Goal: Task Accomplishment & Management: Use online tool/utility

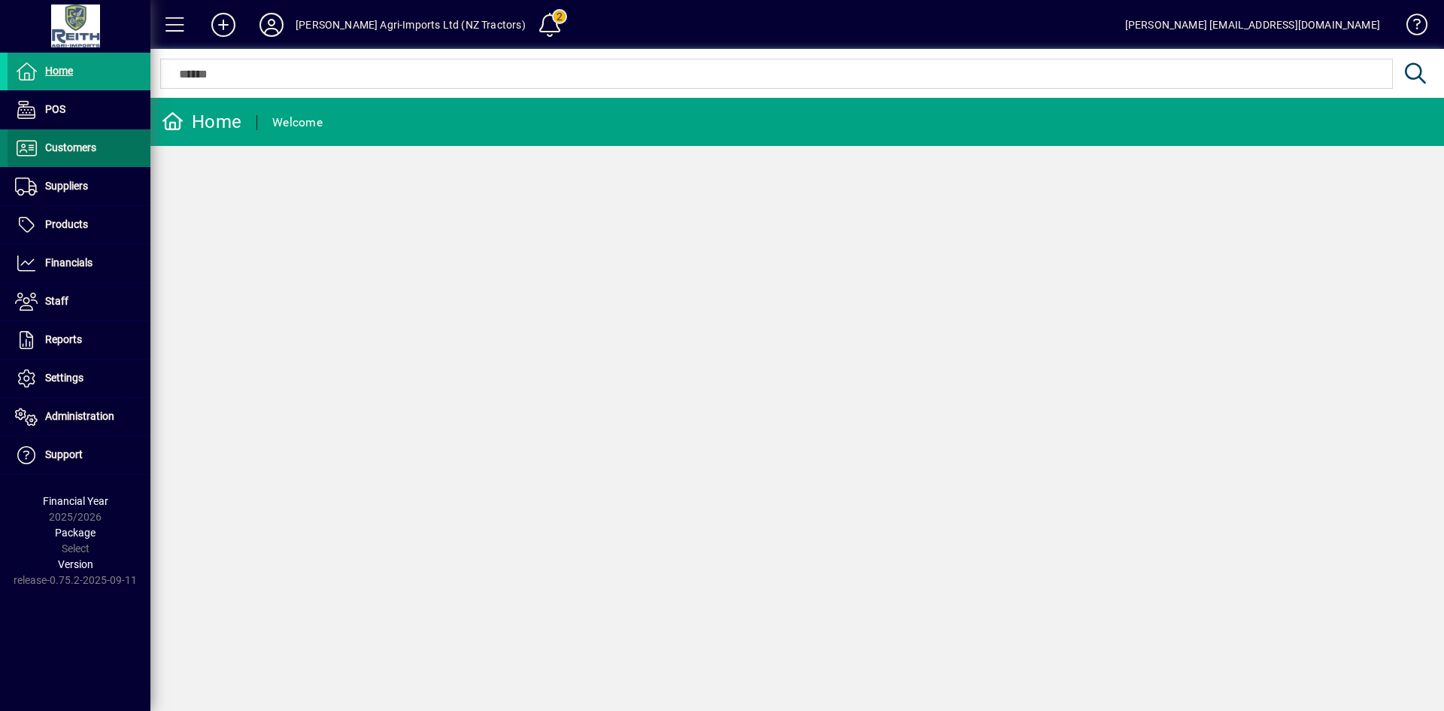
click at [84, 147] on span "Customers" at bounding box center [70, 147] width 51 height 12
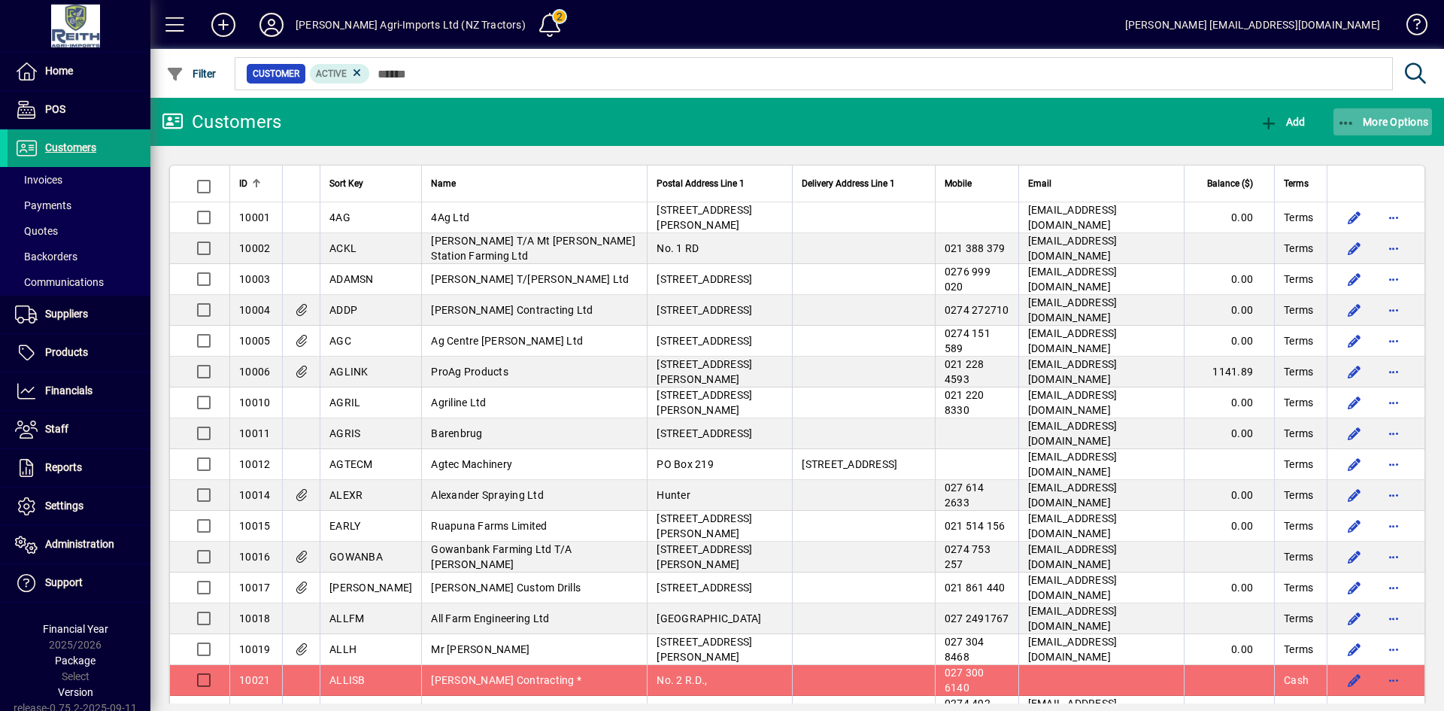
click at [1346, 117] on icon "button" at bounding box center [1346, 123] width 19 height 15
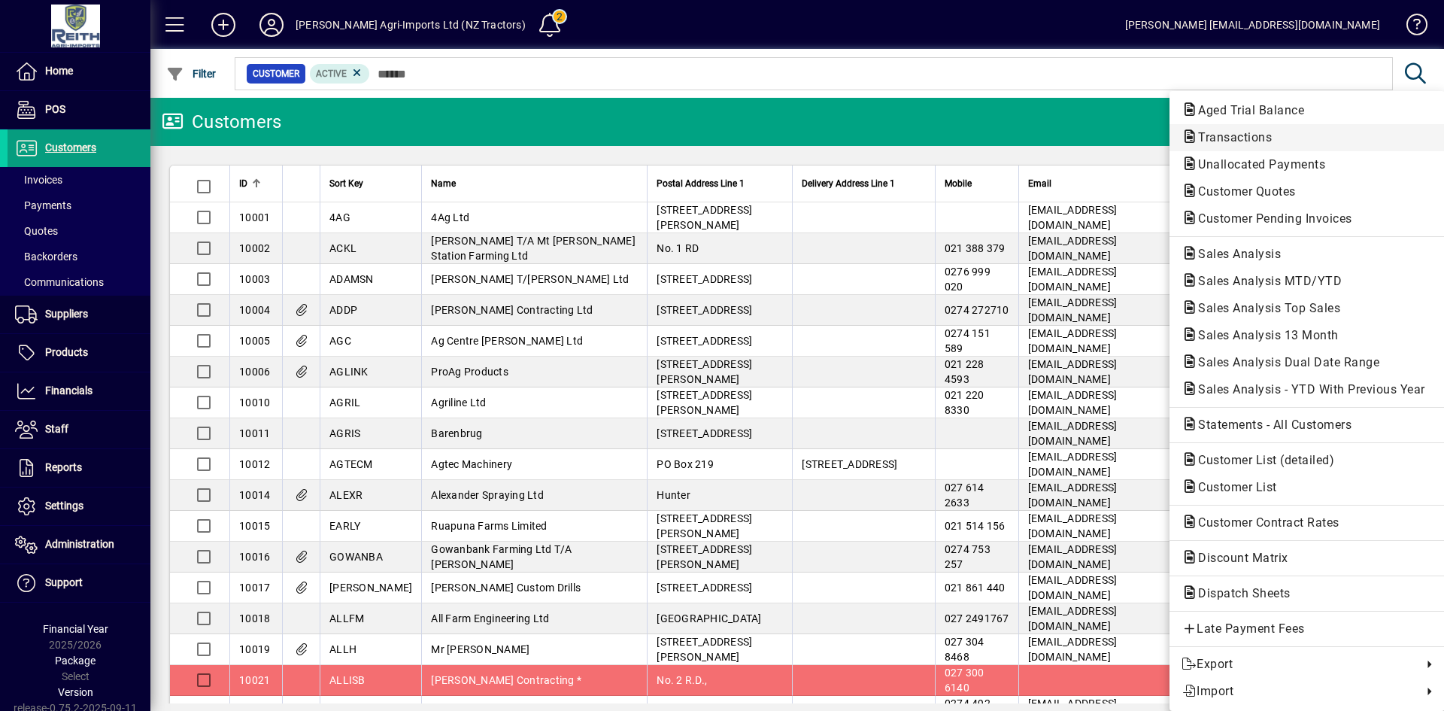
click at [1221, 130] on span "Transactions" at bounding box center [1231, 137] width 98 height 14
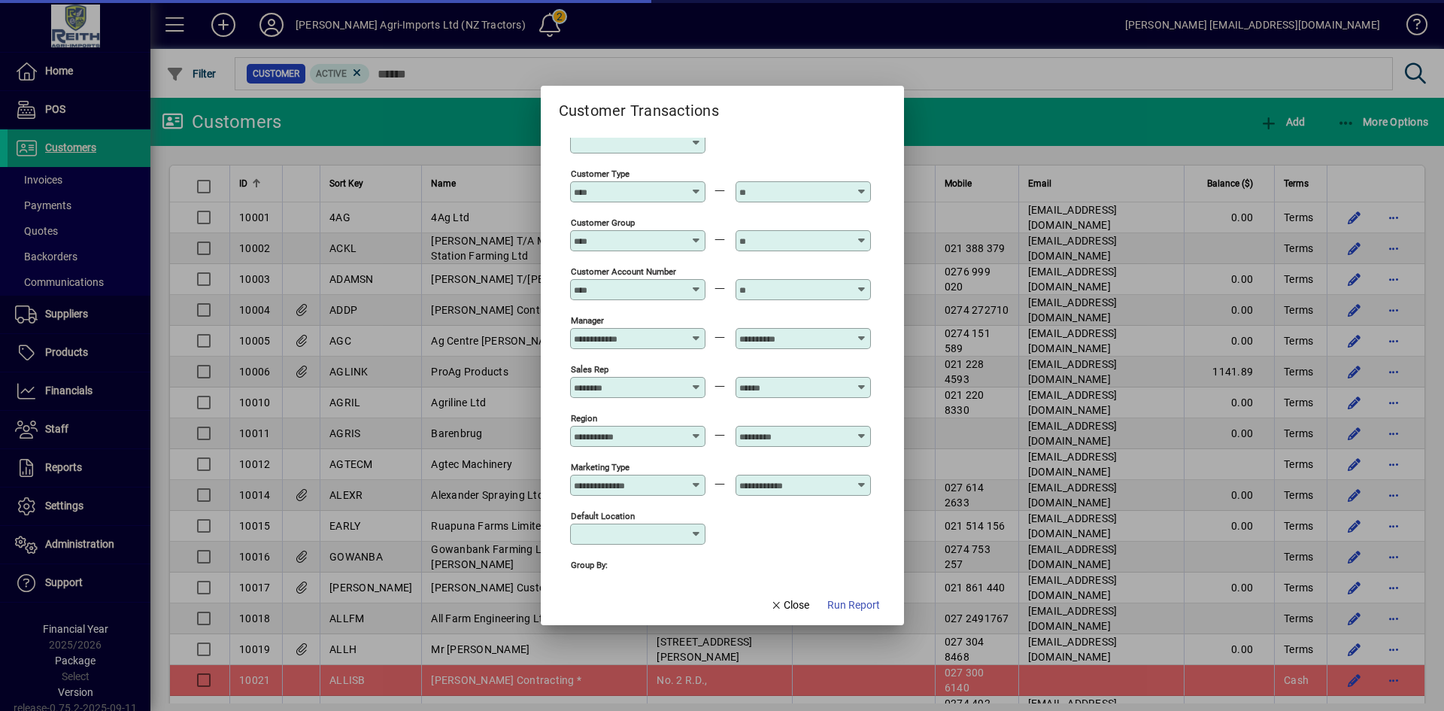
scroll to position [109, 0]
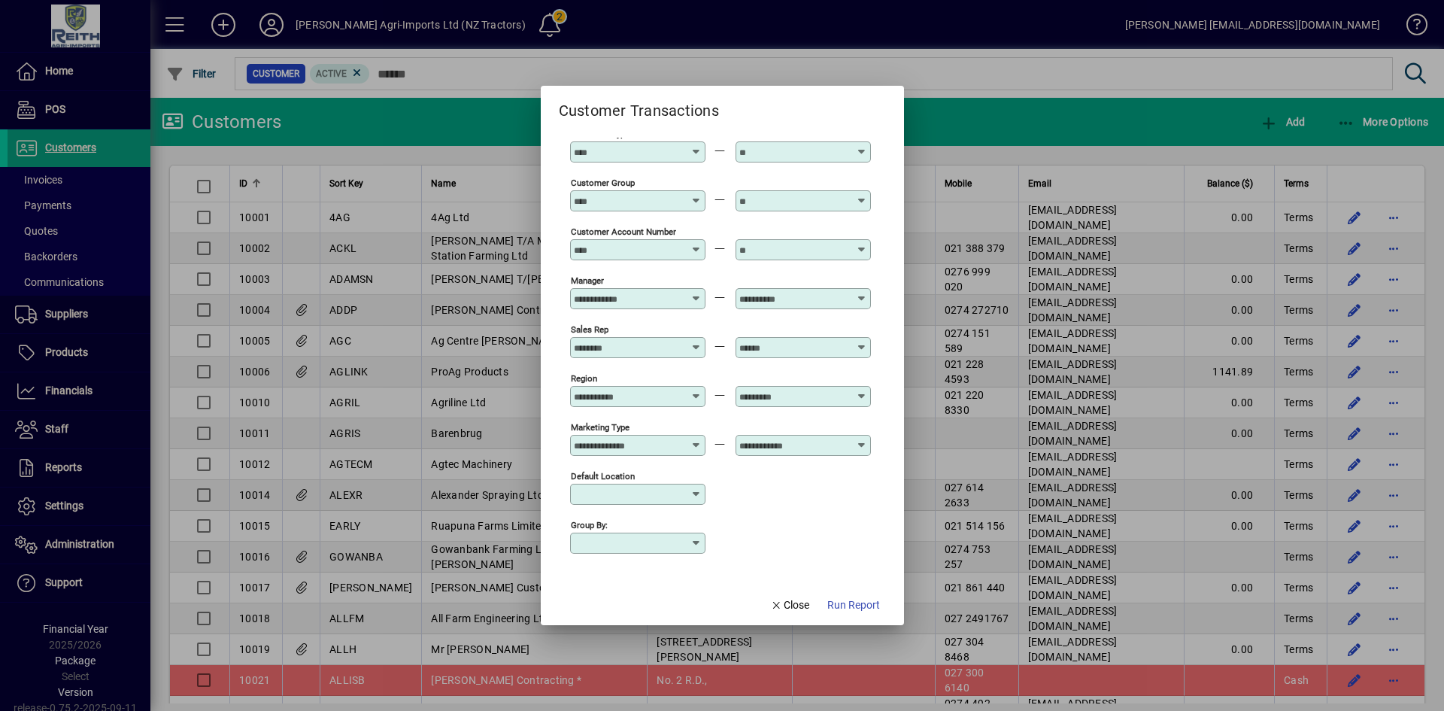
click at [694, 542] on icon at bounding box center [696, 543] width 12 height 12
click at [695, 539] on icon at bounding box center [696, 543] width 12 height 12
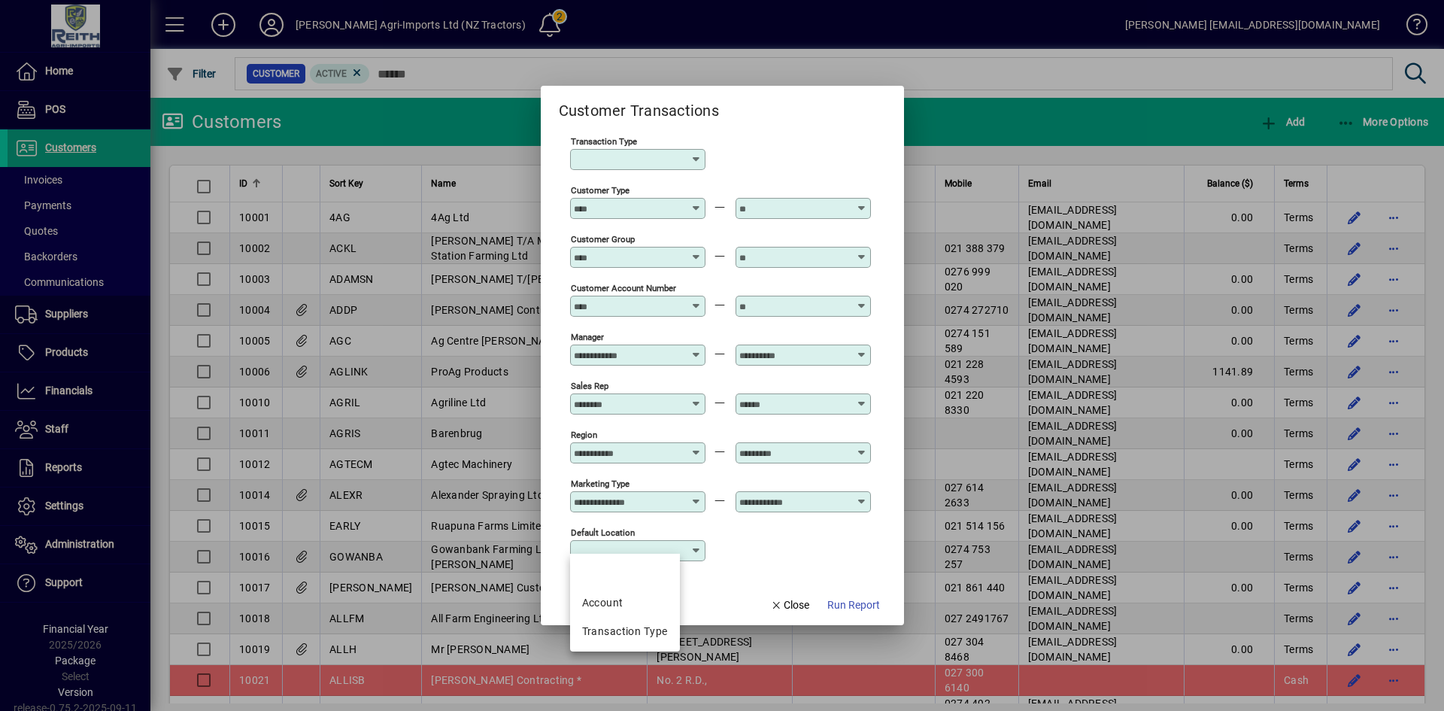
scroll to position [0, 0]
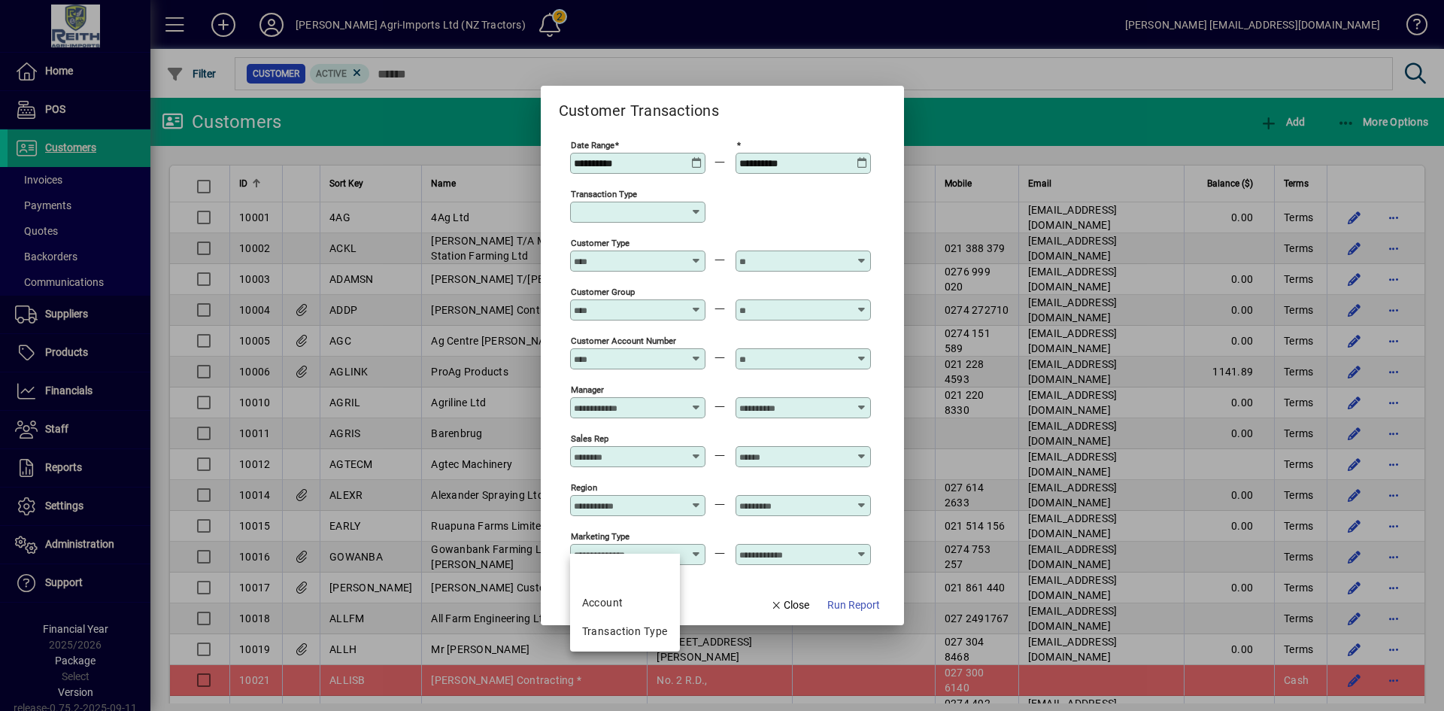
click at [731, 580] on mat-dialog-content "**********" at bounding box center [722, 354] width 363 height 462
click at [696, 213] on icon at bounding box center [696, 212] width 12 height 12
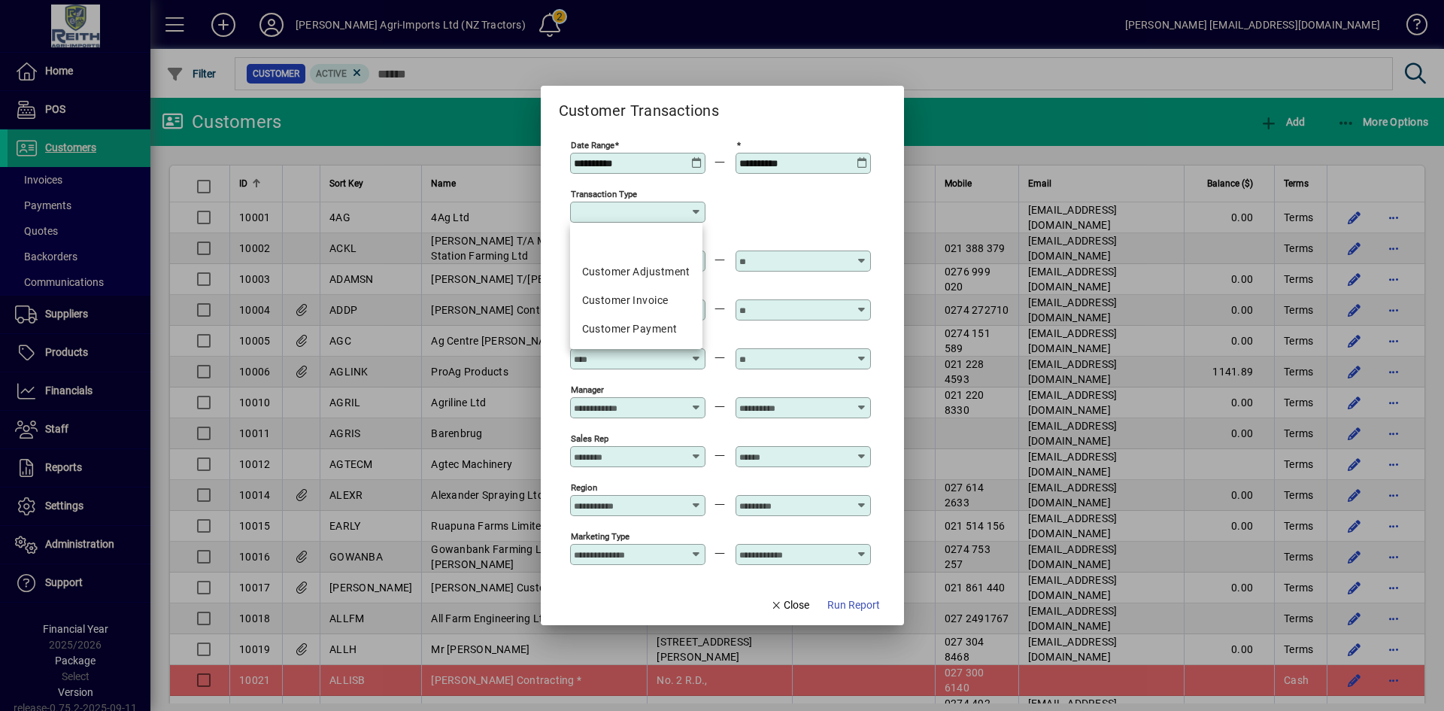
click at [694, 212] on icon at bounding box center [696, 212] width 12 height 12
click at [690, 210] on icon at bounding box center [696, 212] width 12 height 12
click at [642, 236] on mat-option at bounding box center [636, 243] width 132 height 29
click at [853, 604] on span "Run Report" at bounding box center [853, 605] width 53 height 16
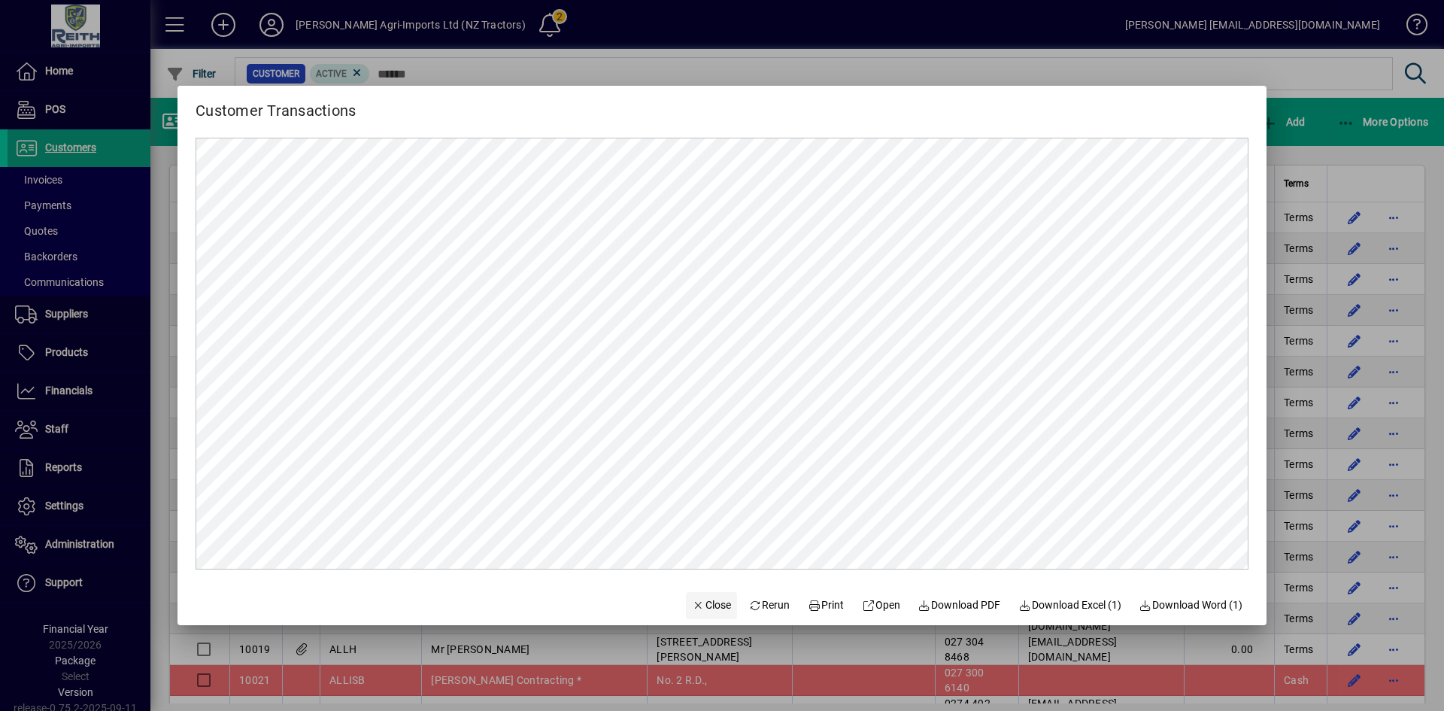
click at [762, 603] on span "Rerun" at bounding box center [769, 605] width 41 height 16
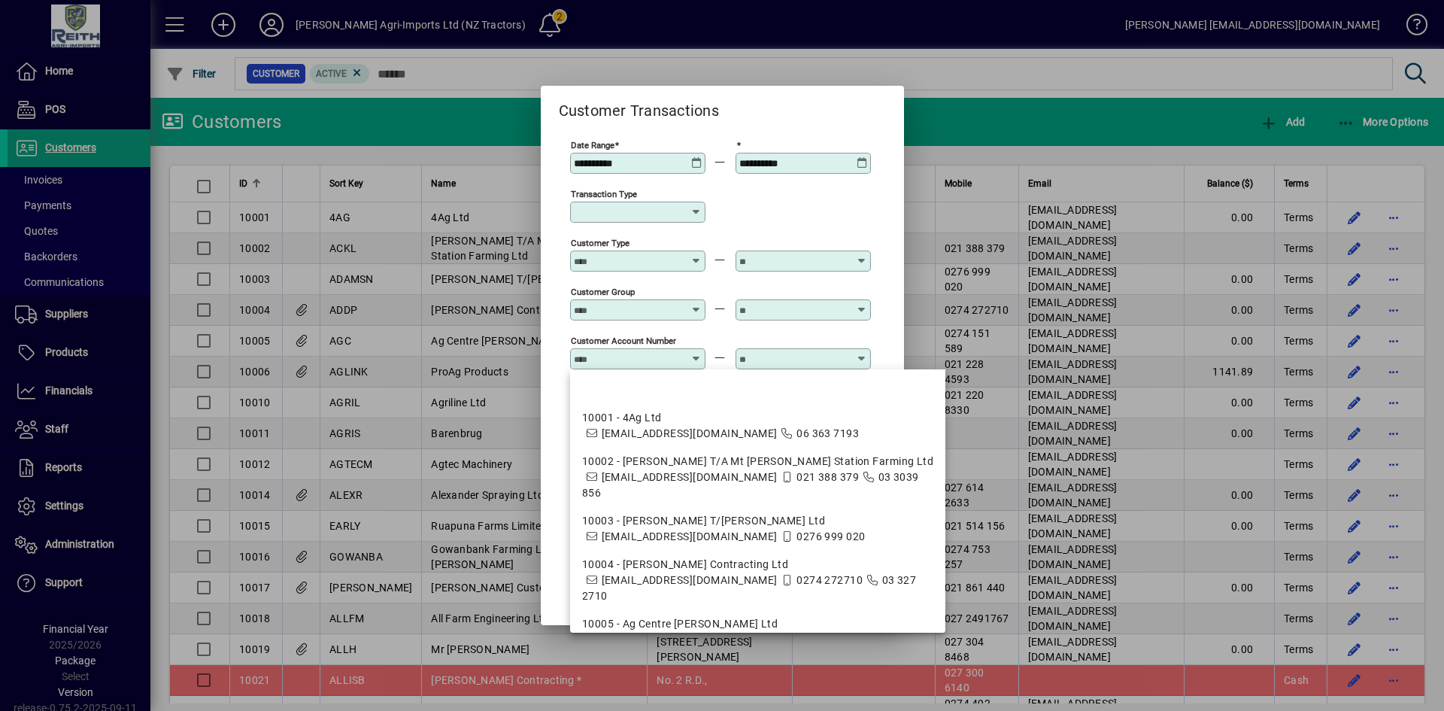
click at [646, 357] on input "Customer Account Number" at bounding box center [629, 359] width 110 height 12
type input "*****"
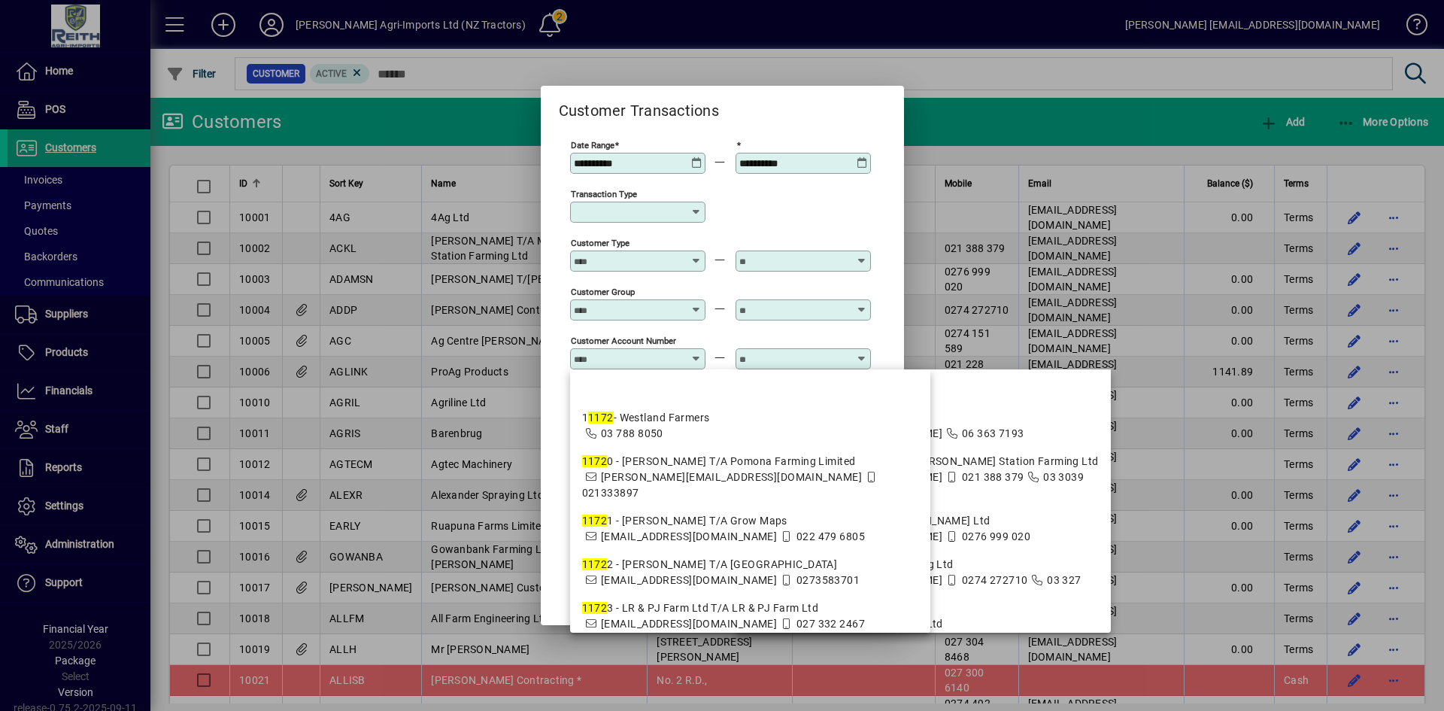
drag, startPoint x: 667, startPoint y: 362, endPoint x: 678, endPoint y: 362, distance: 10.5
click at [669, 362] on input "Customer Account Number" at bounding box center [629, 359] width 110 height 12
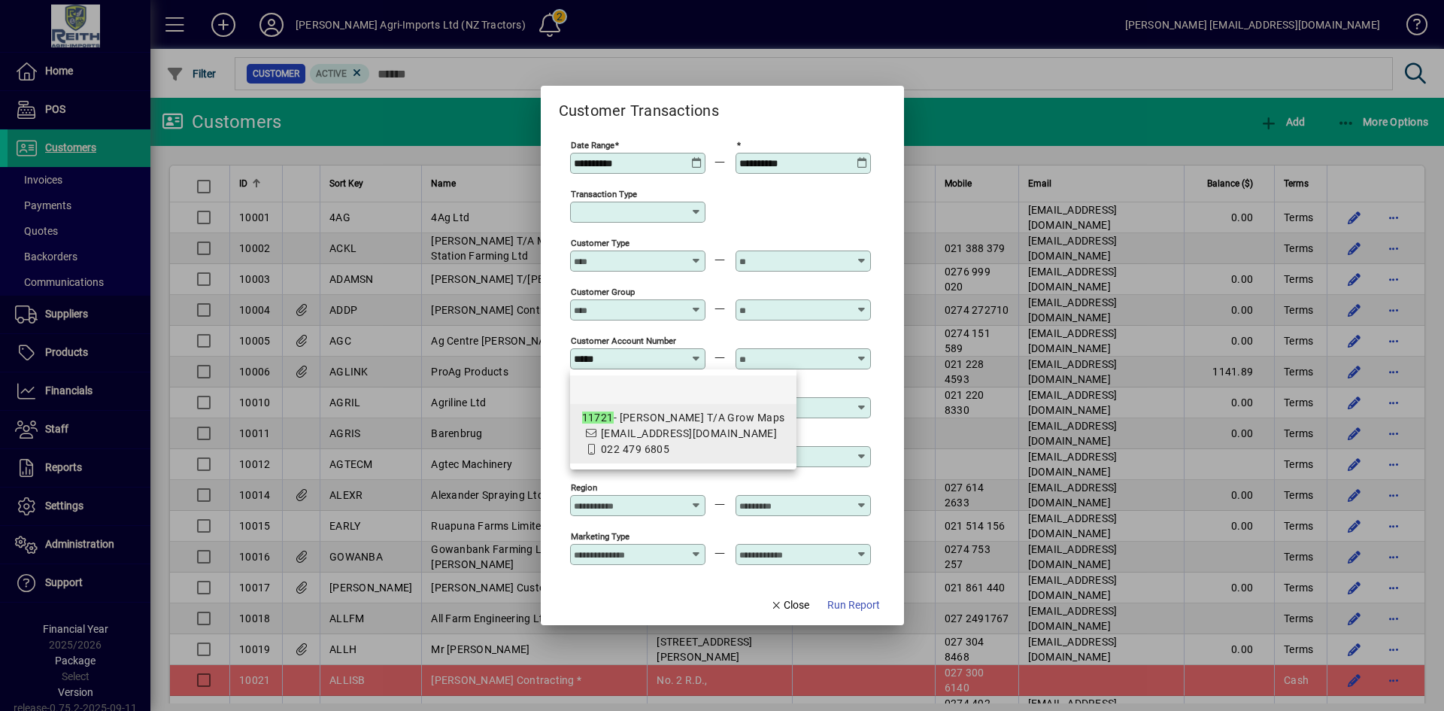
click at [624, 424] on div "11721 - [PERSON_NAME] T/A Grow Maps" at bounding box center [683, 418] width 203 height 16
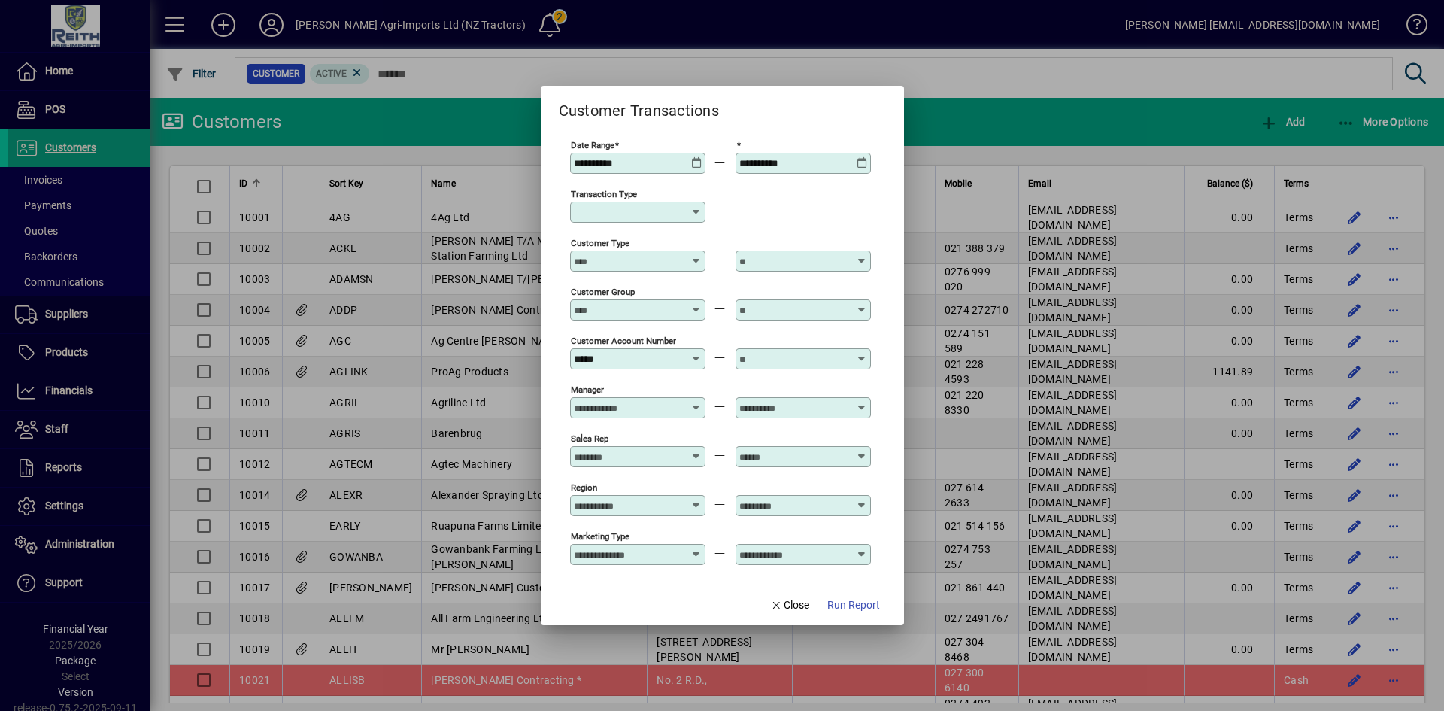
type input "**********"
click at [806, 357] on input "text" at bounding box center [794, 359] width 110 height 12
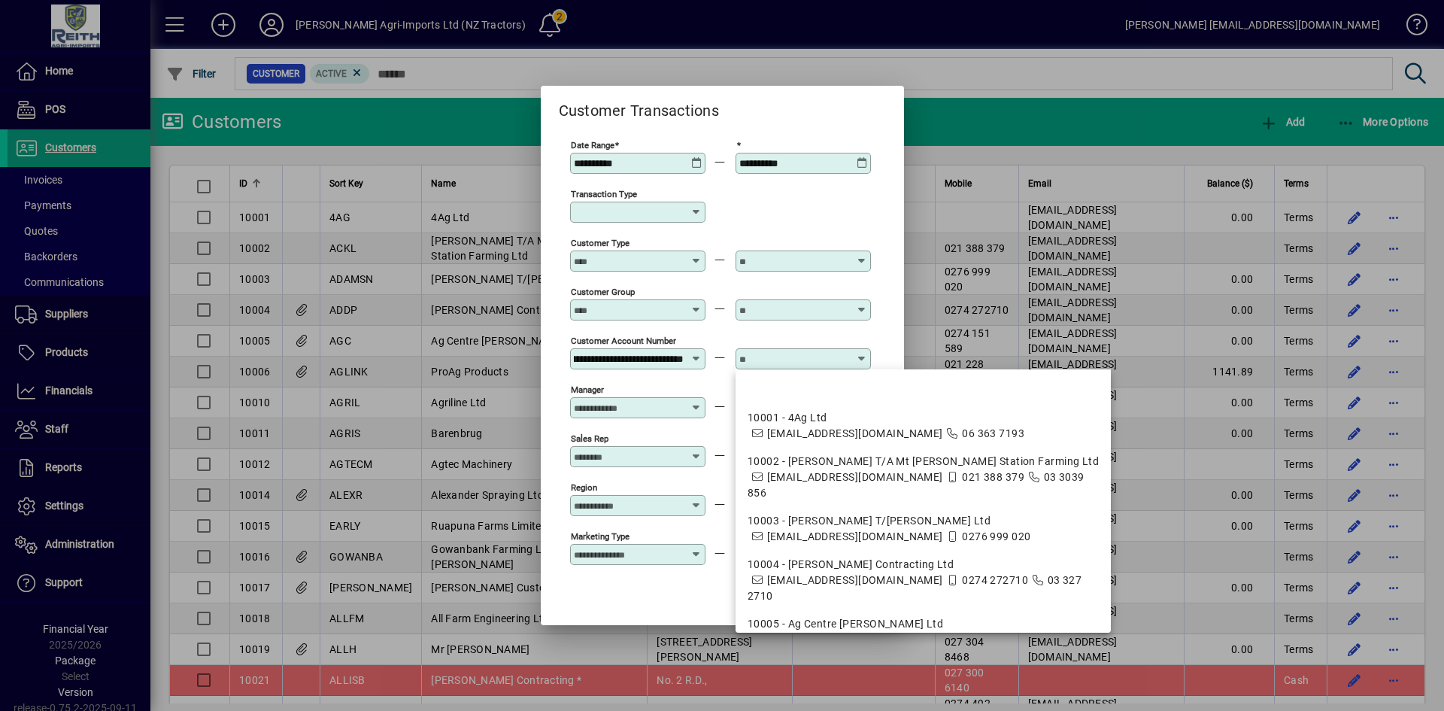
scroll to position [0, 0]
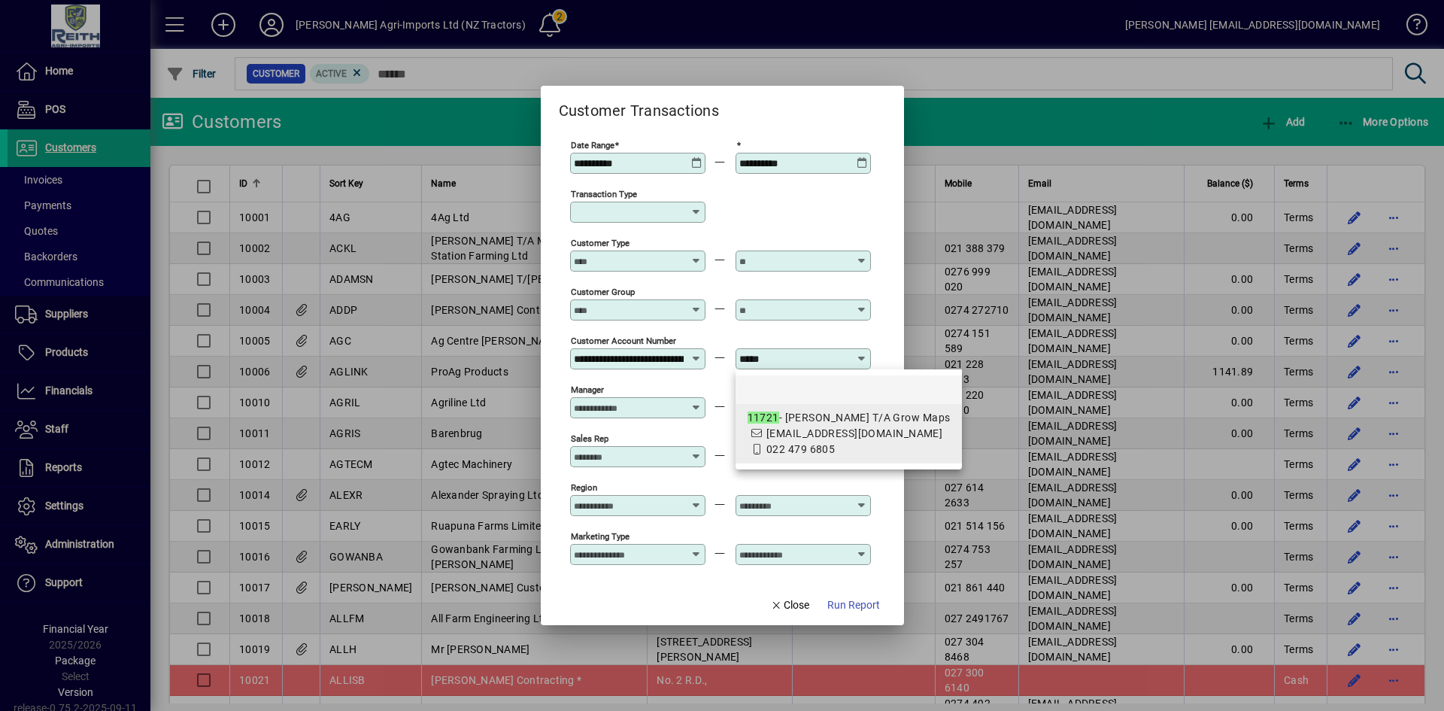
click at [851, 429] on span "[EMAIL_ADDRESS][DOMAIN_NAME]" at bounding box center [854, 433] width 176 height 12
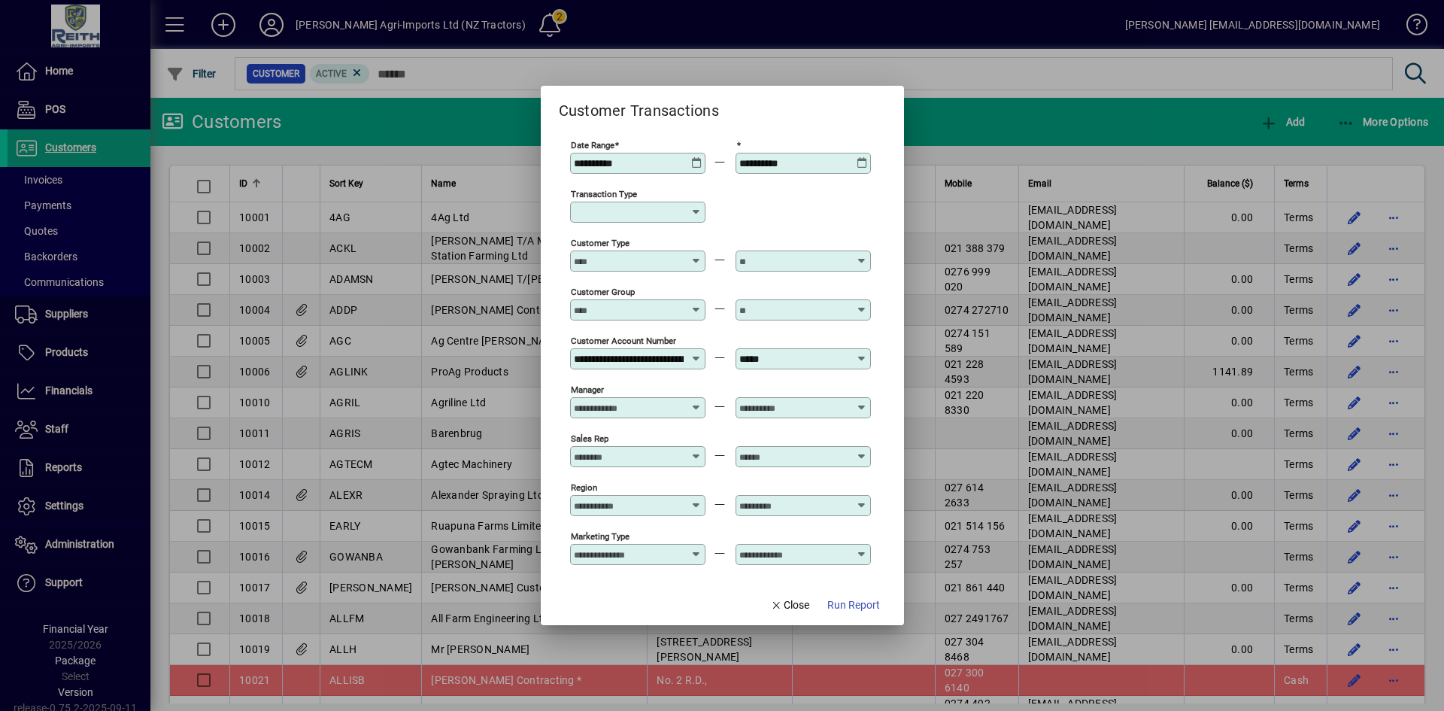
type input "**********"
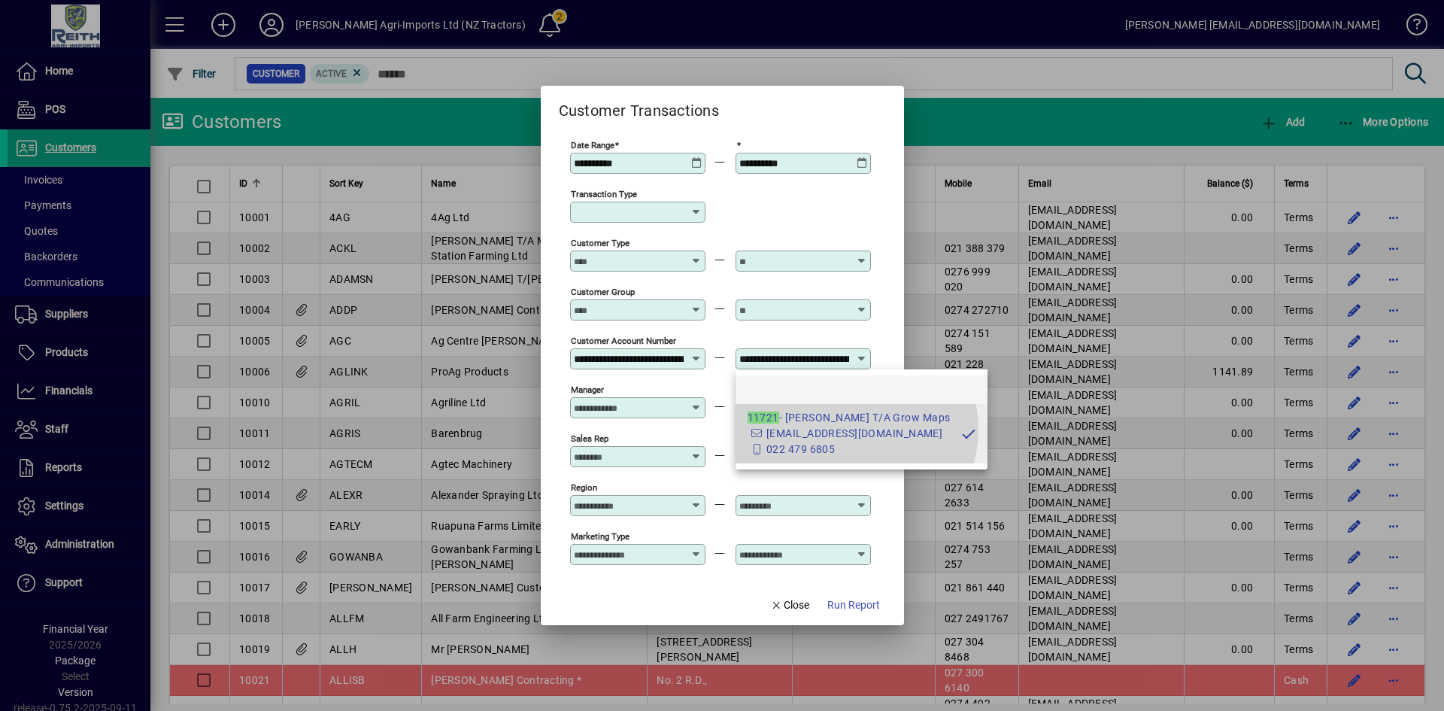
scroll to position [0, 100]
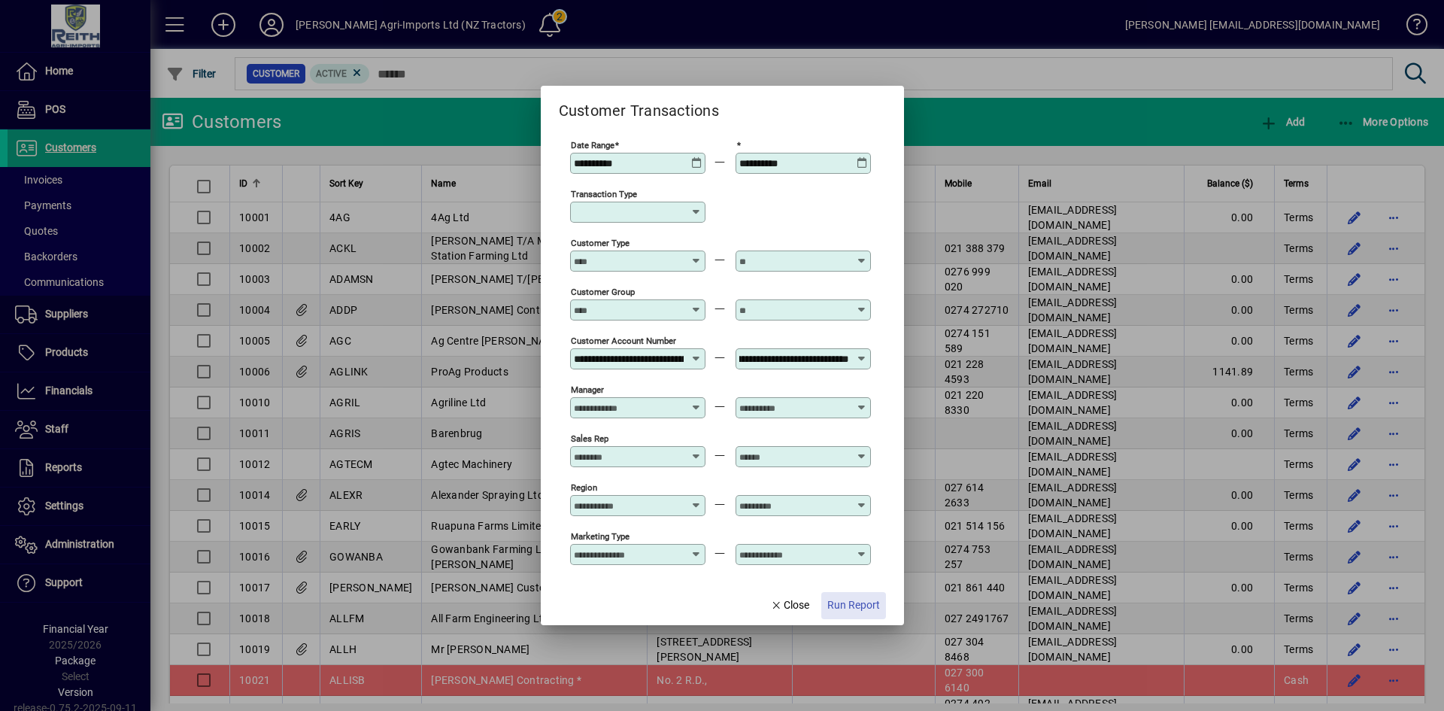
click at [845, 601] on span "Run Report" at bounding box center [853, 605] width 53 height 16
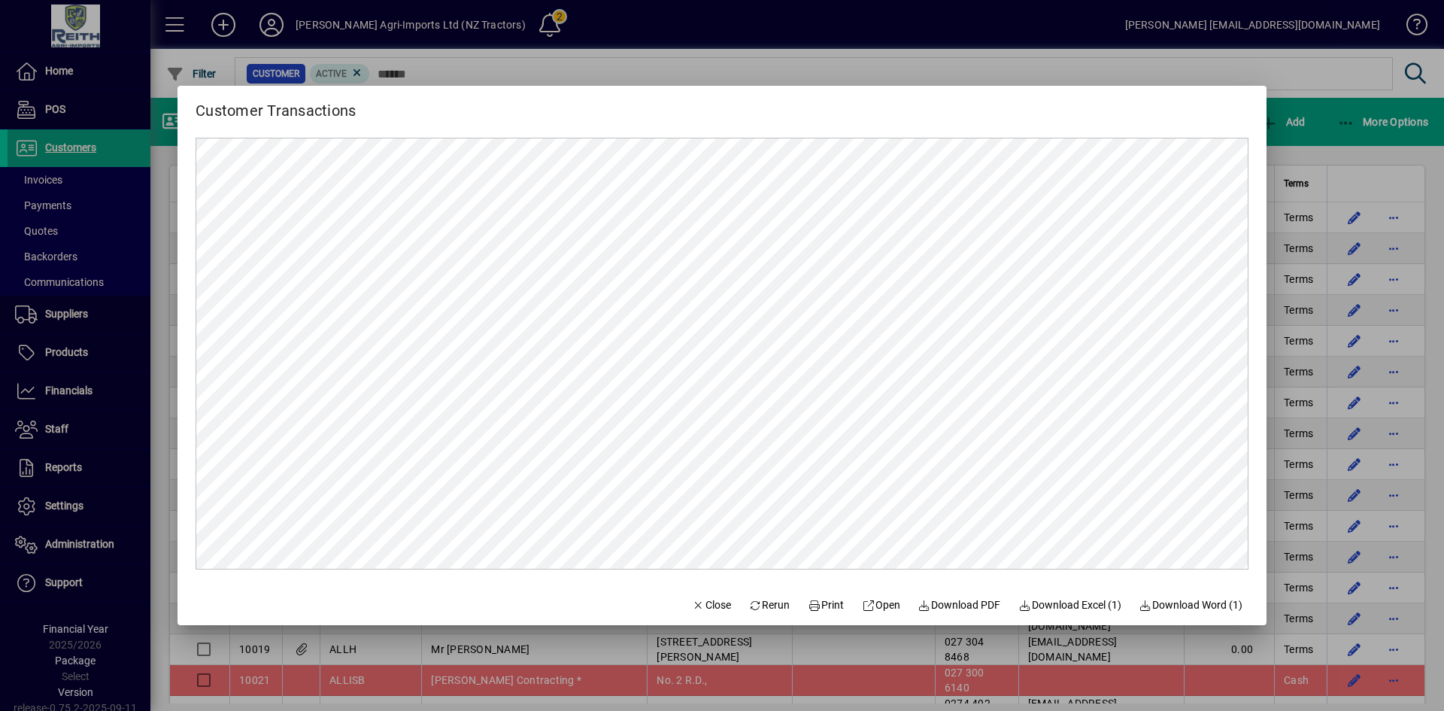
scroll to position [0, 0]
click at [694, 596] on span "button" at bounding box center [711, 605] width 51 height 36
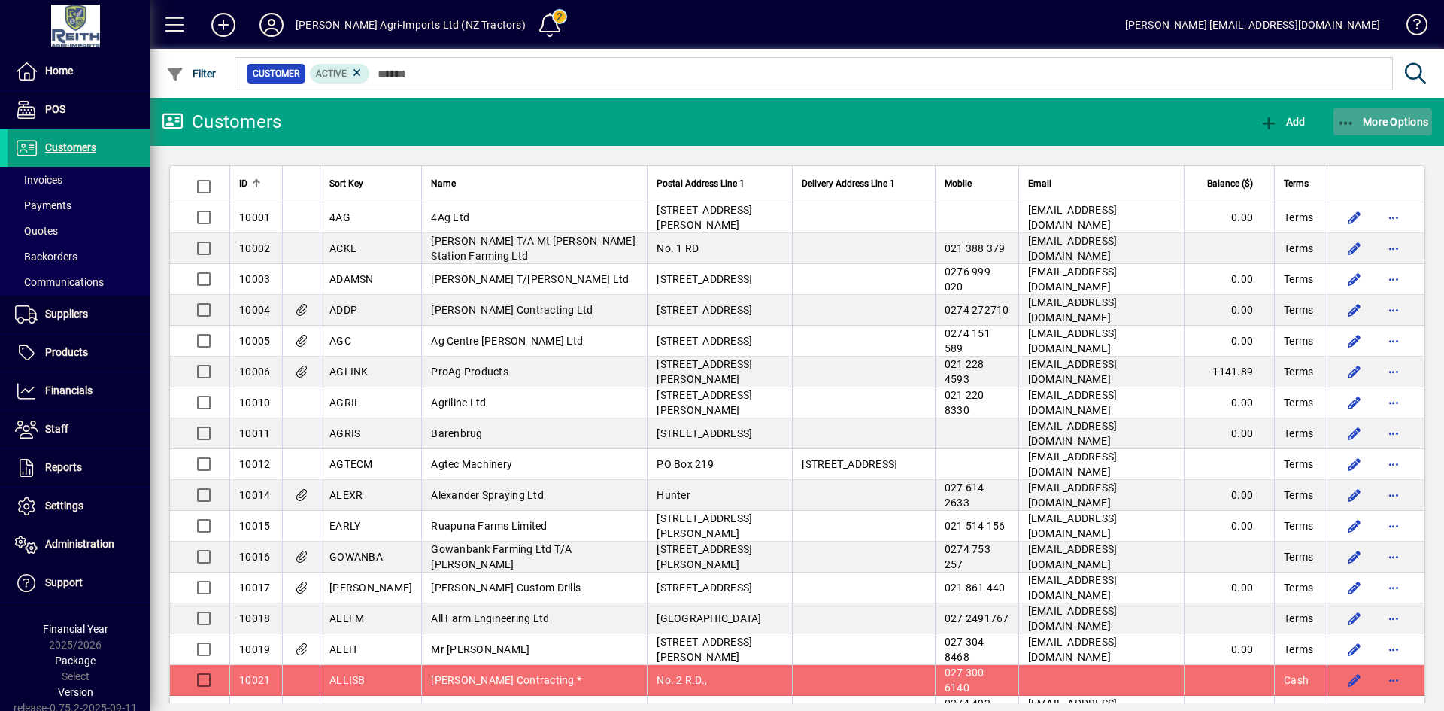
click at [1374, 120] on span "More Options" at bounding box center [1383, 122] width 92 height 12
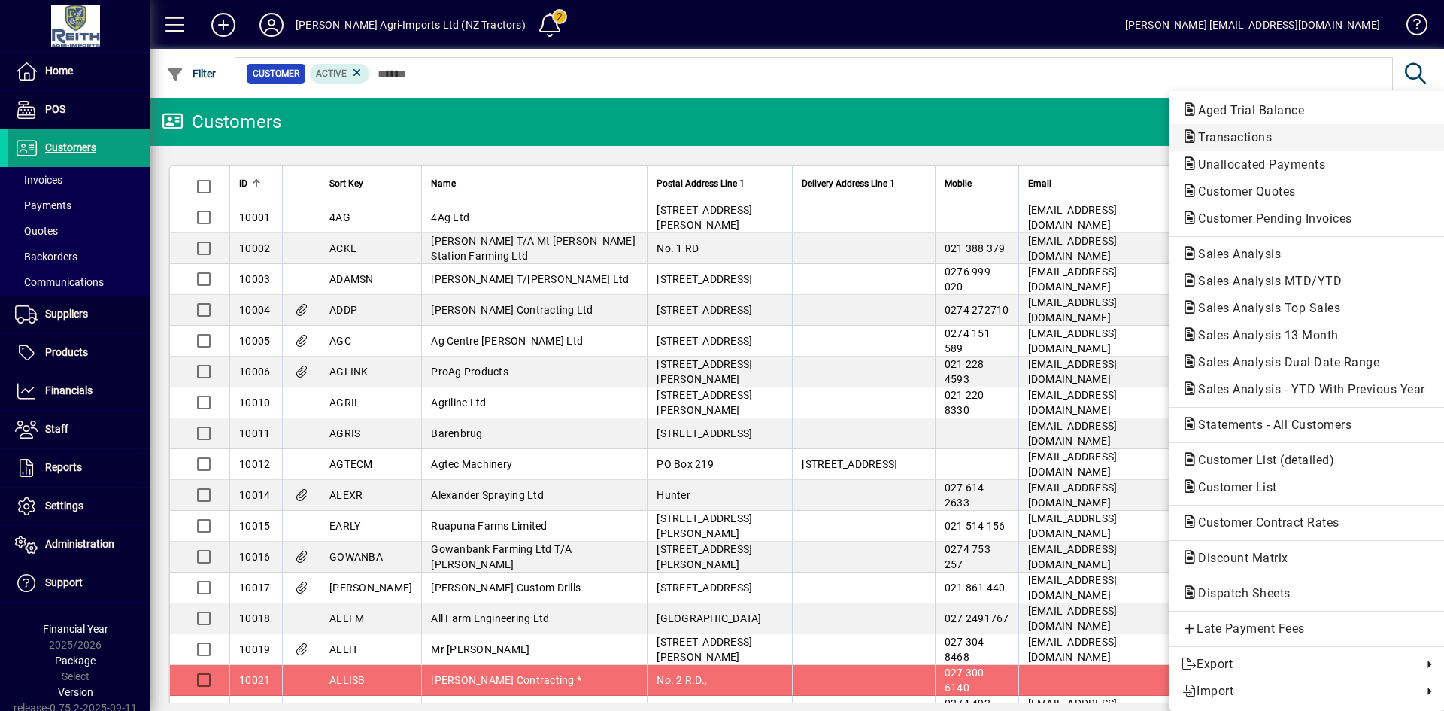
click at [1246, 134] on span "Transactions" at bounding box center [1231, 137] width 98 height 14
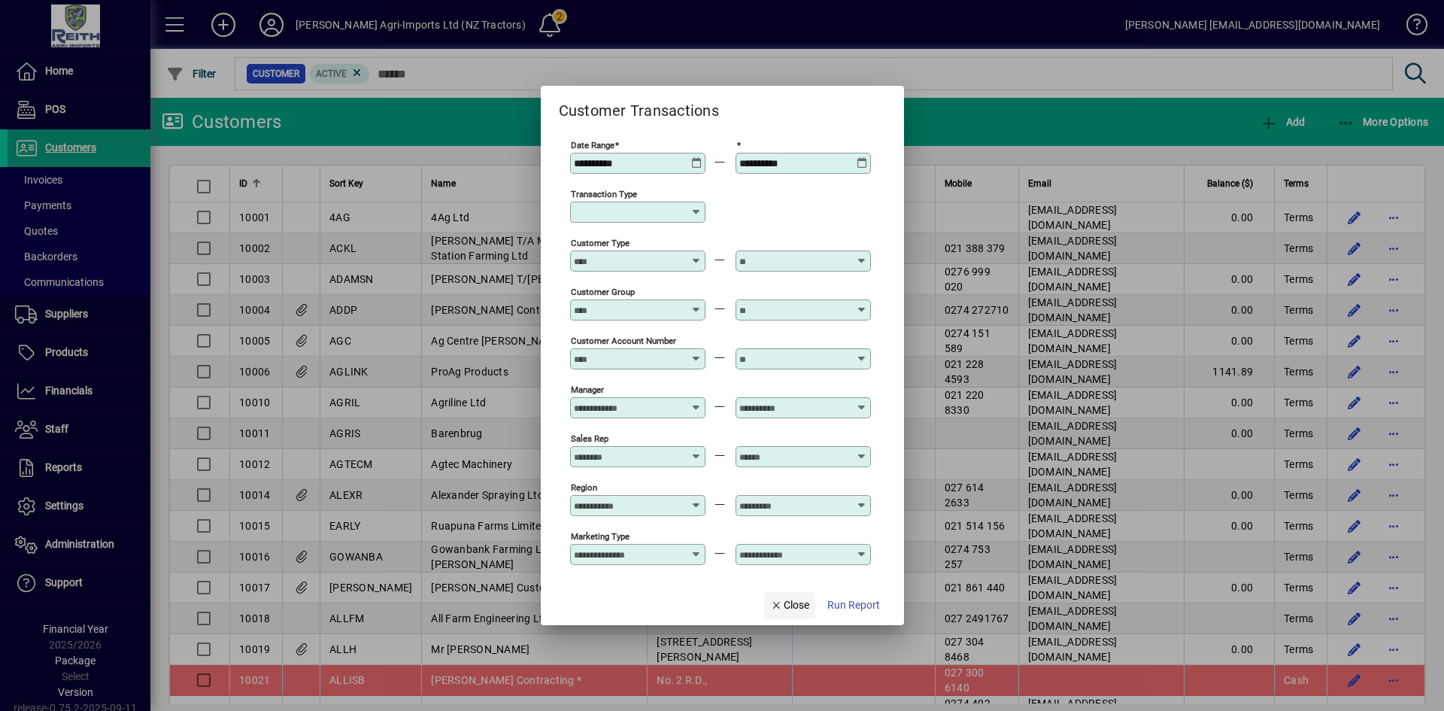
click at [772, 604] on icon "button" at bounding box center [777, 605] width 14 height 11
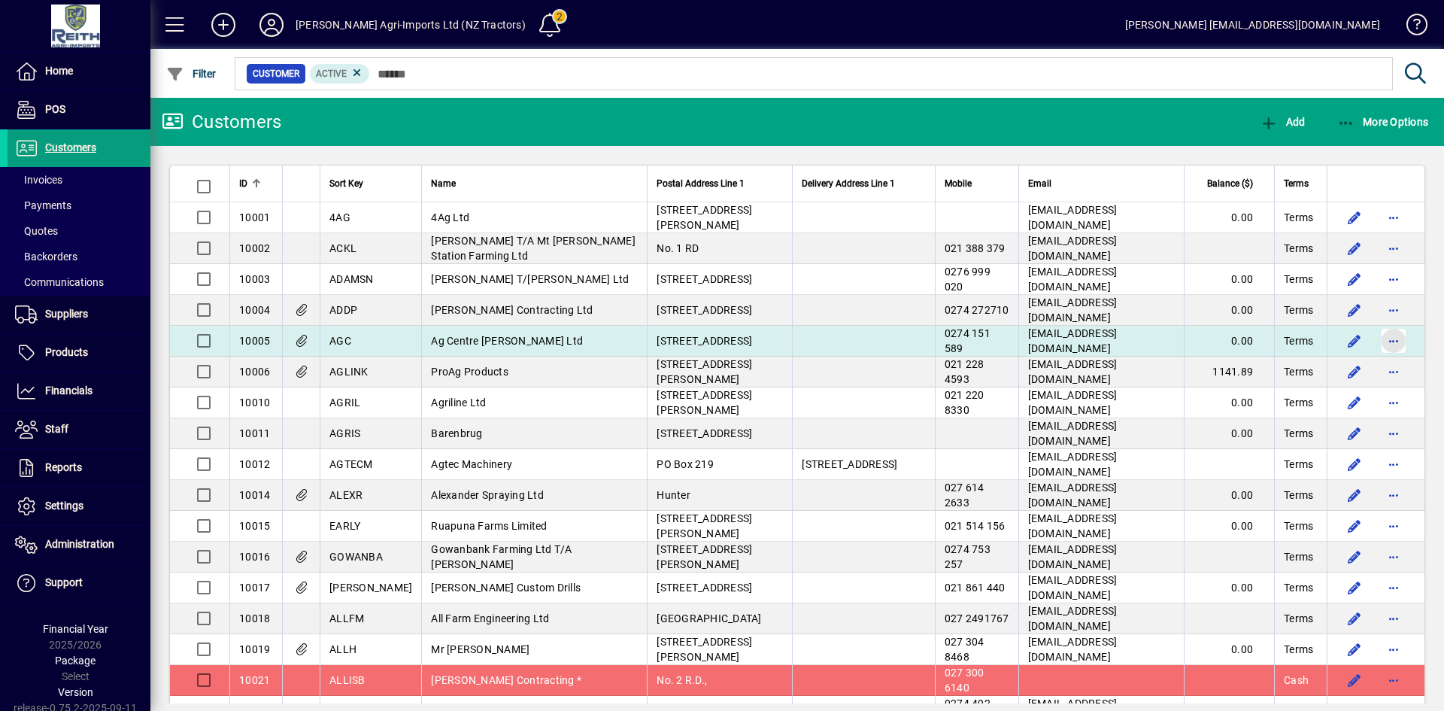
click at [1383, 338] on span "button" at bounding box center [1394, 341] width 36 height 36
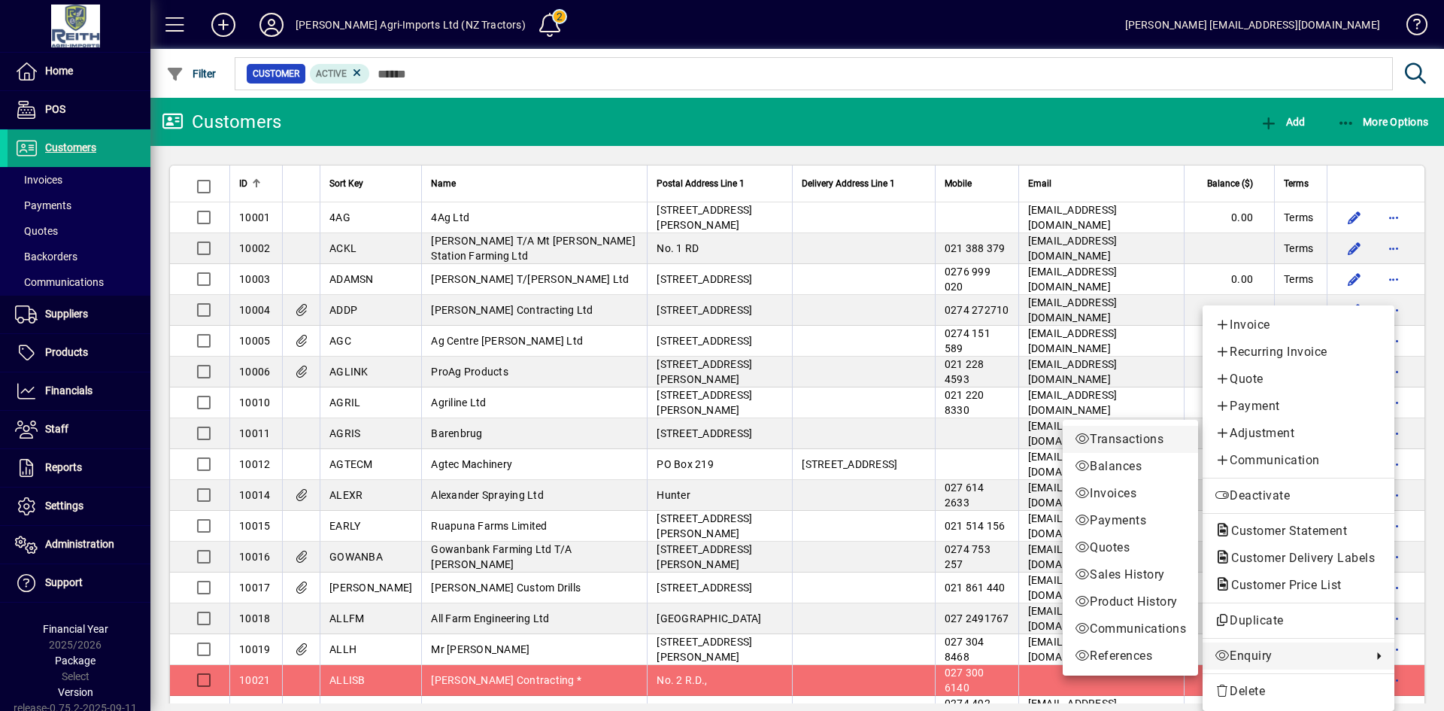
click at [1118, 438] on span "Transactions" at bounding box center [1130, 439] width 111 height 18
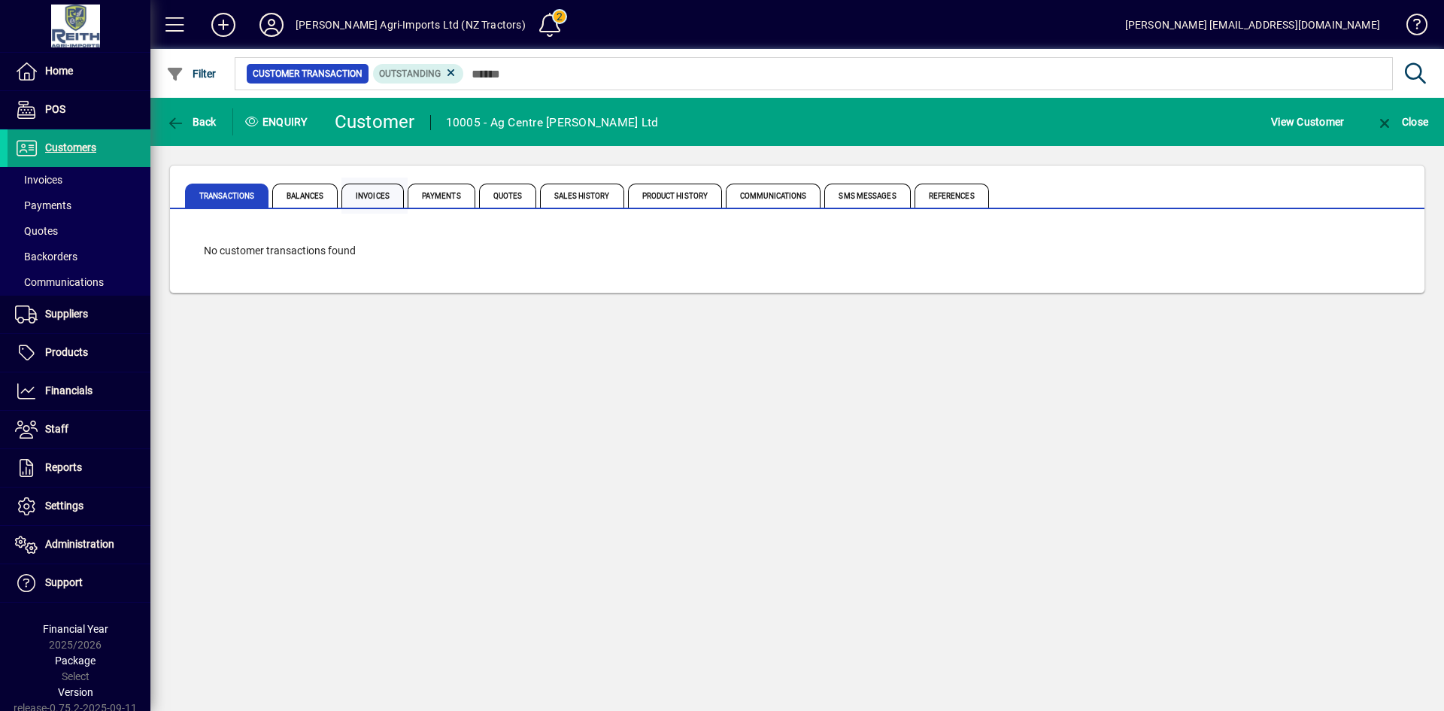
click at [378, 187] on span "Invoices" at bounding box center [372, 196] width 62 height 24
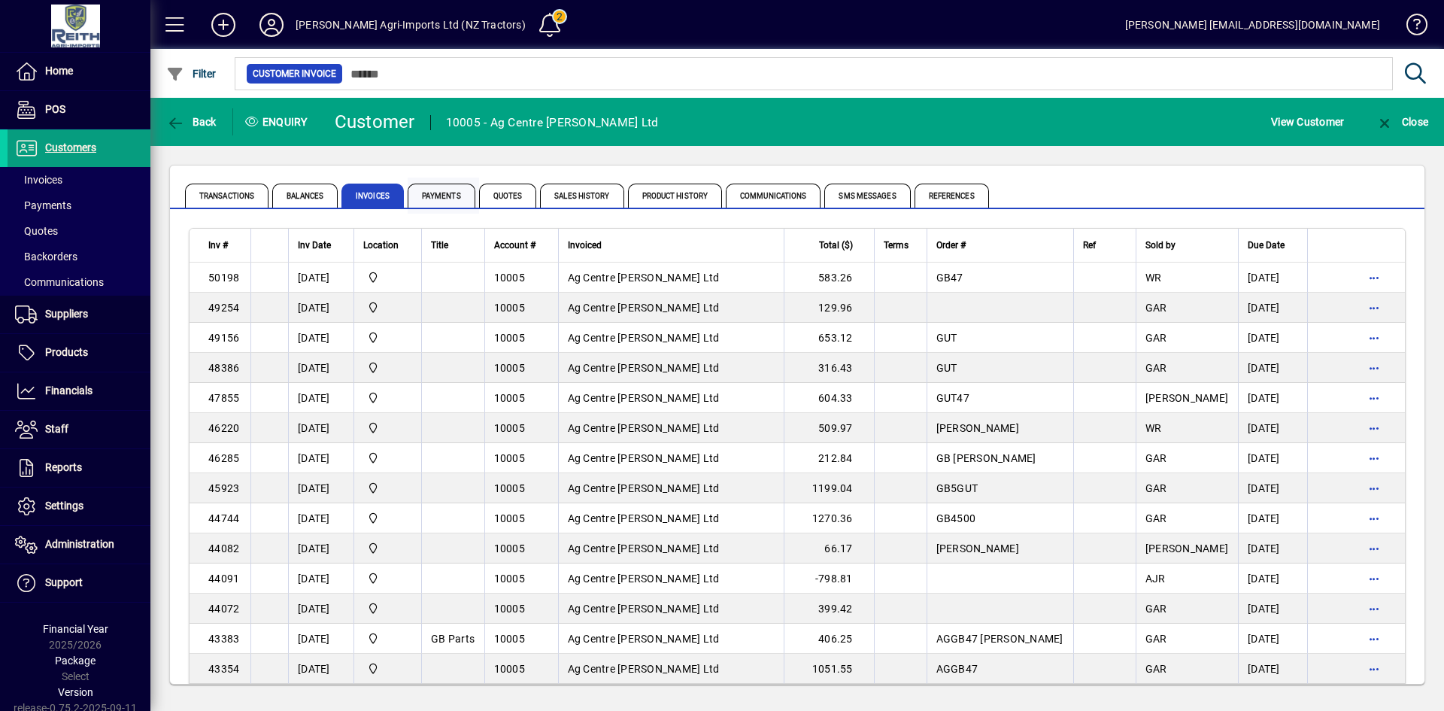
click at [449, 196] on span "Payments" at bounding box center [442, 196] width 68 height 24
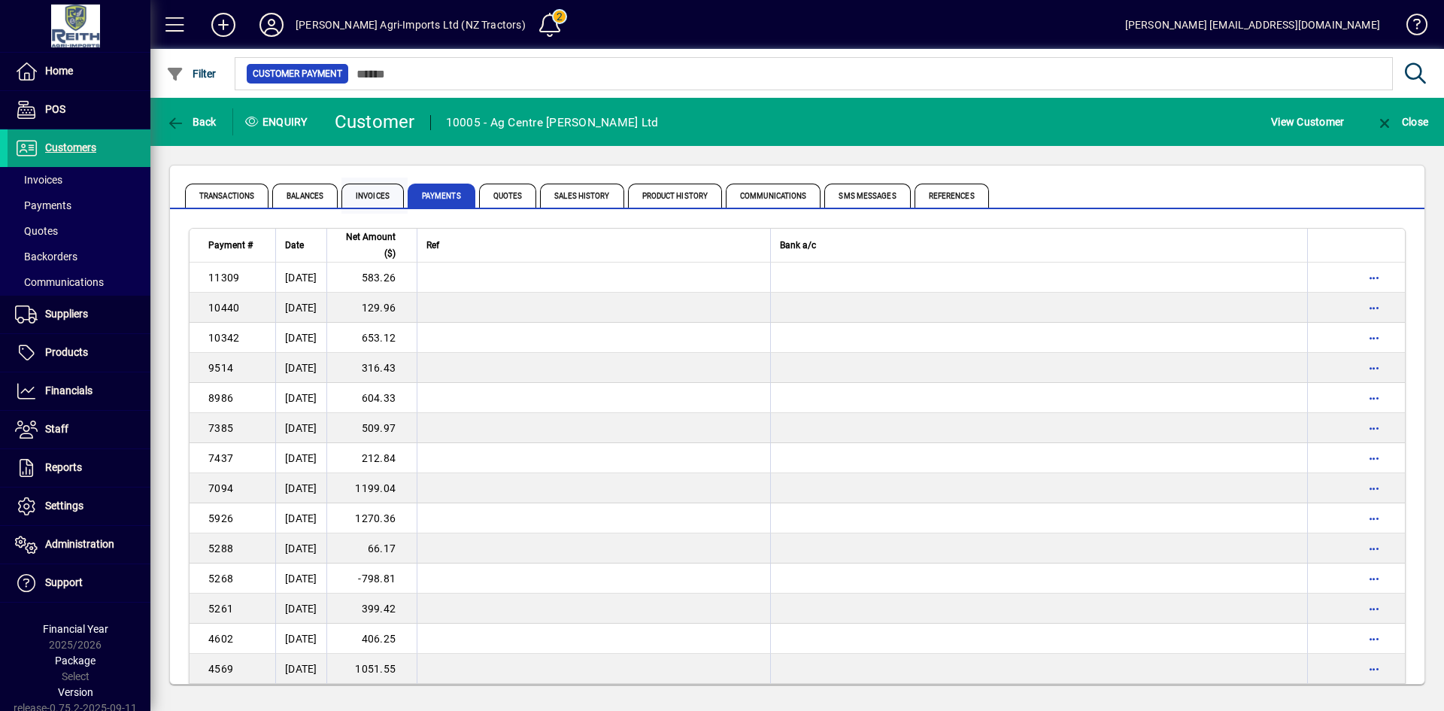
click at [378, 192] on span "Invoices" at bounding box center [372, 196] width 62 height 24
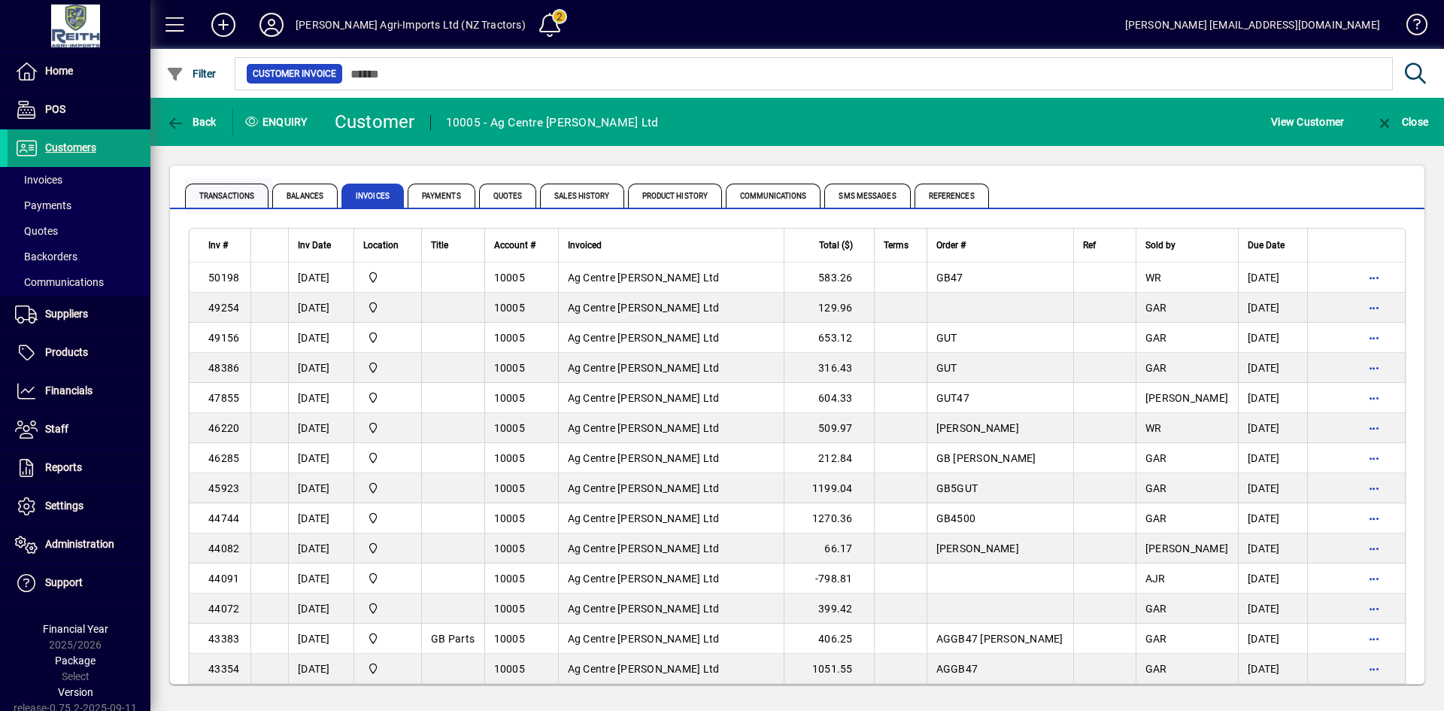
click at [234, 187] on span "Transactions" at bounding box center [226, 196] width 83 height 24
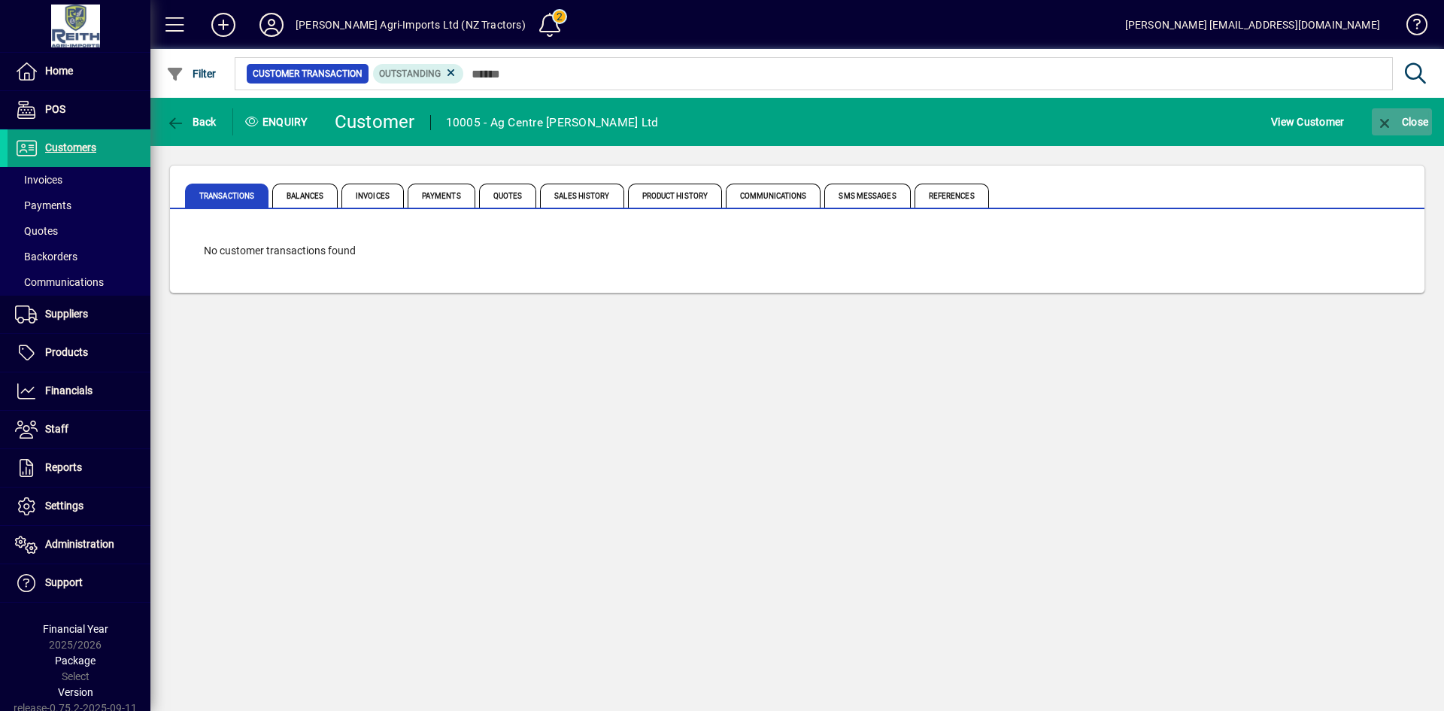
click at [1386, 113] on span "button" at bounding box center [1402, 122] width 60 height 36
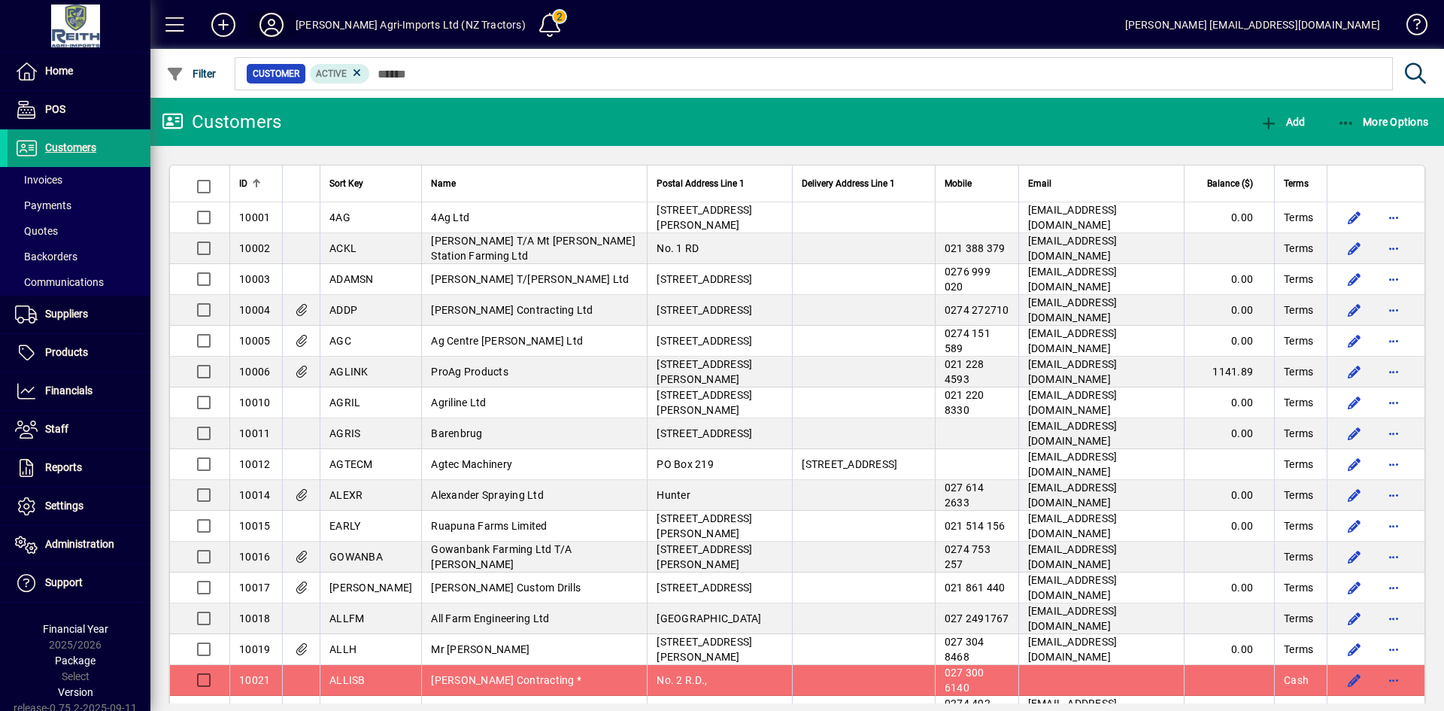
click at [269, 22] on icon at bounding box center [271, 25] width 30 height 24
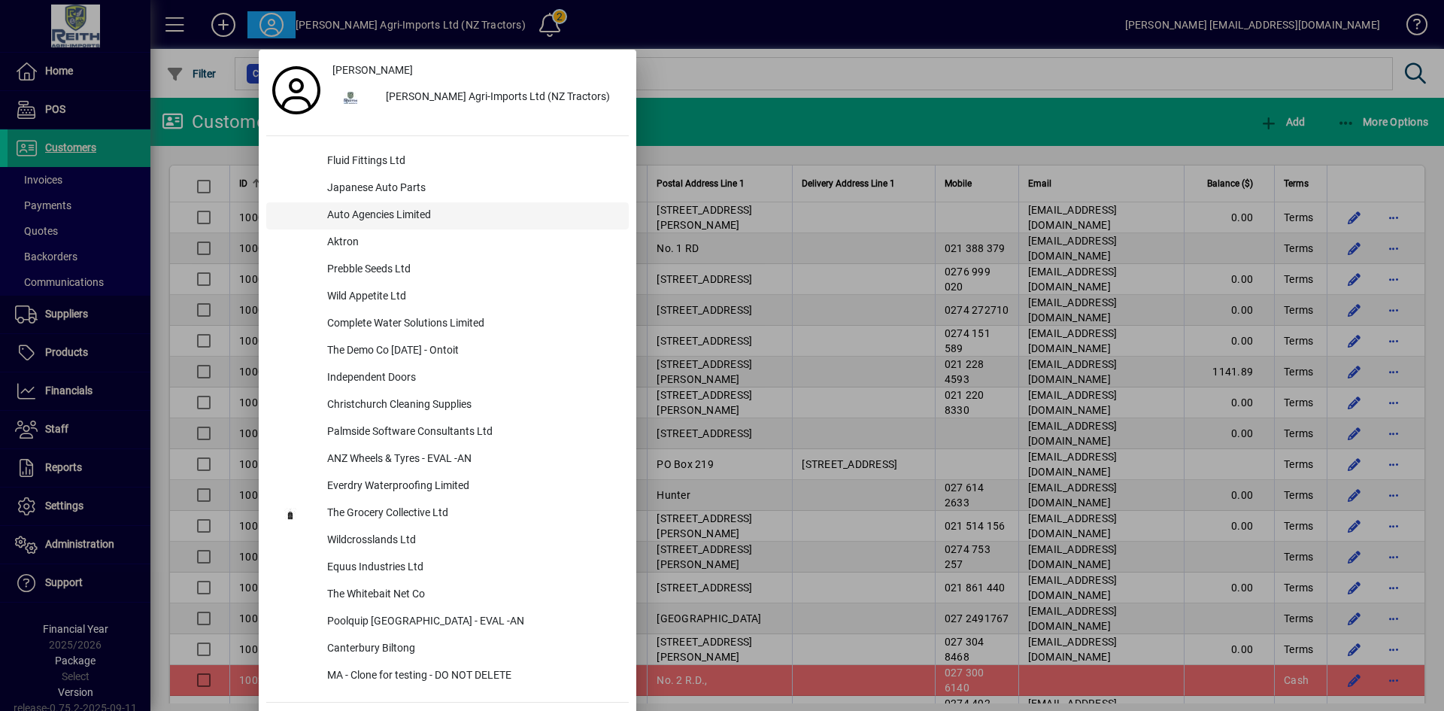
click at [375, 162] on div "Fluid Fittings Ltd" at bounding box center [472, 161] width 314 height 27
